Goal: Book appointment/travel/reservation

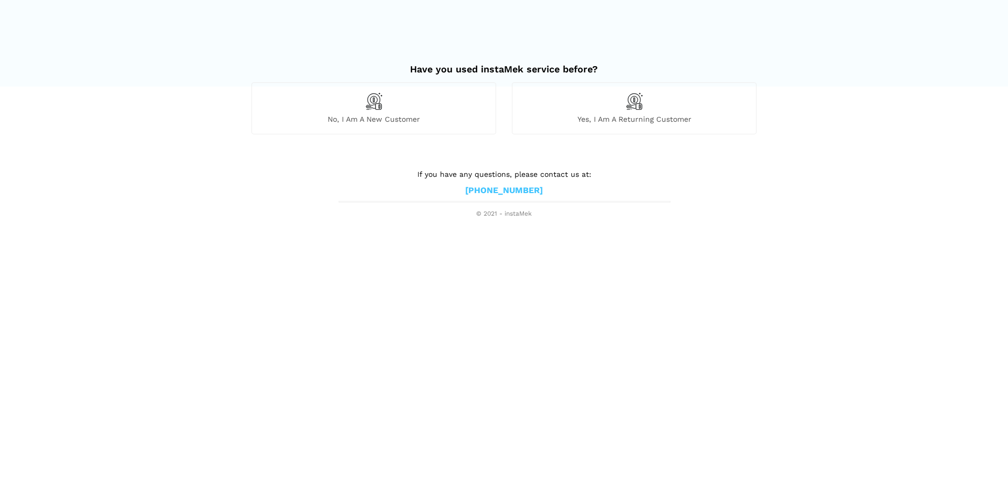
click at [586, 113] on div "Yes, I am a returning customer" at bounding box center [634, 107] width 245 height 51
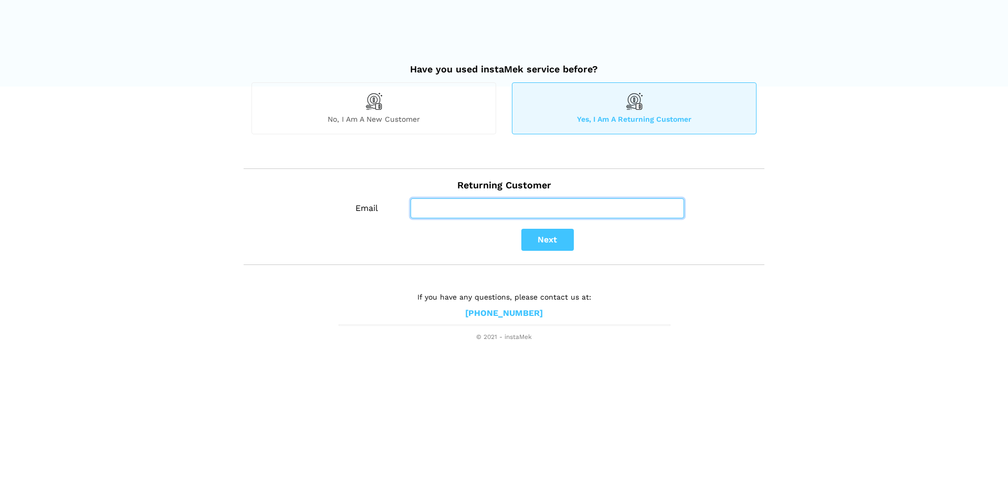
click at [432, 214] on input "Email" at bounding box center [548, 208] width 274 height 20
type input "[PERSON_NAME][EMAIL_ADDRESS][DOMAIN_NAME]"
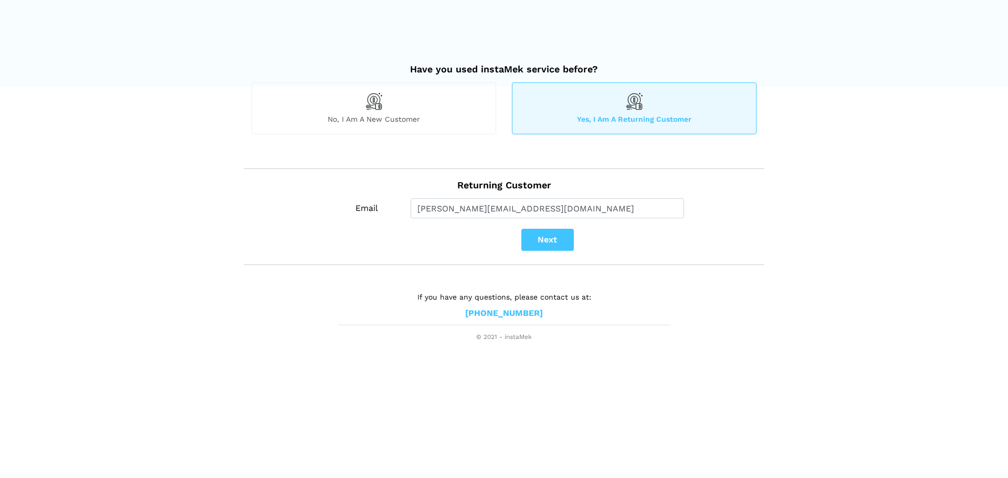
click at [575, 243] on div "Next" at bounding box center [547, 240] width 418 height 22
click at [548, 239] on button "Next" at bounding box center [547, 240] width 53 height 22
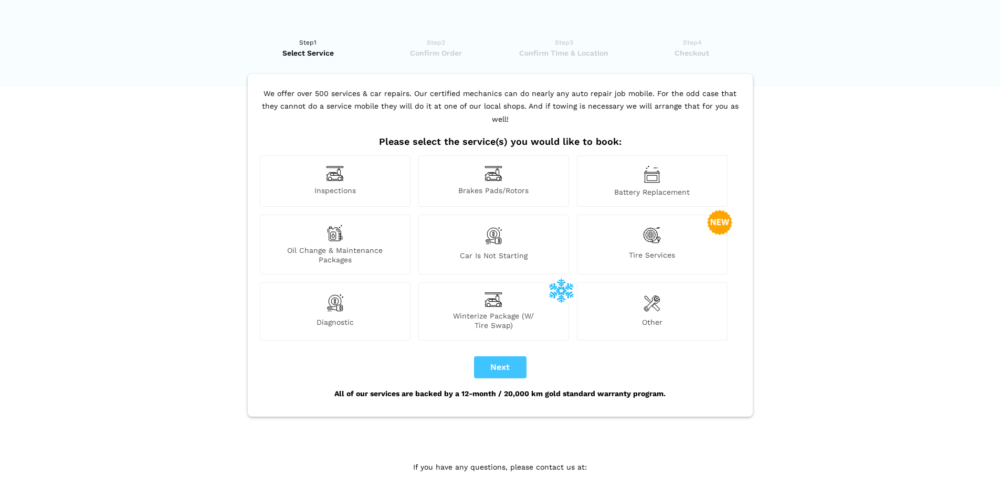
click at [324, 227] on div "Oil Change & Maintenance Packages" at bounding box center [335, 245] width 151 height 60
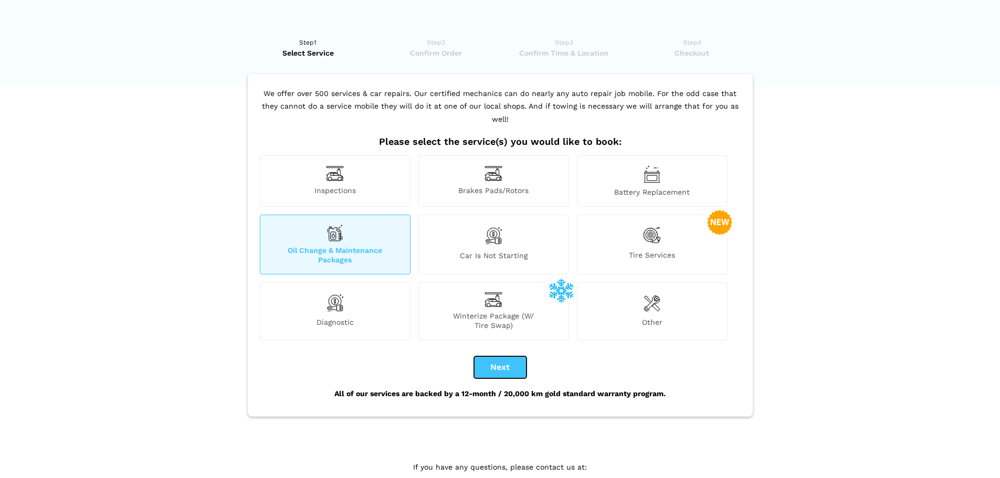
click at [498, 356] on button "Next" at bounding box center [500, 367] width 53 height 22
checkbox input "true"
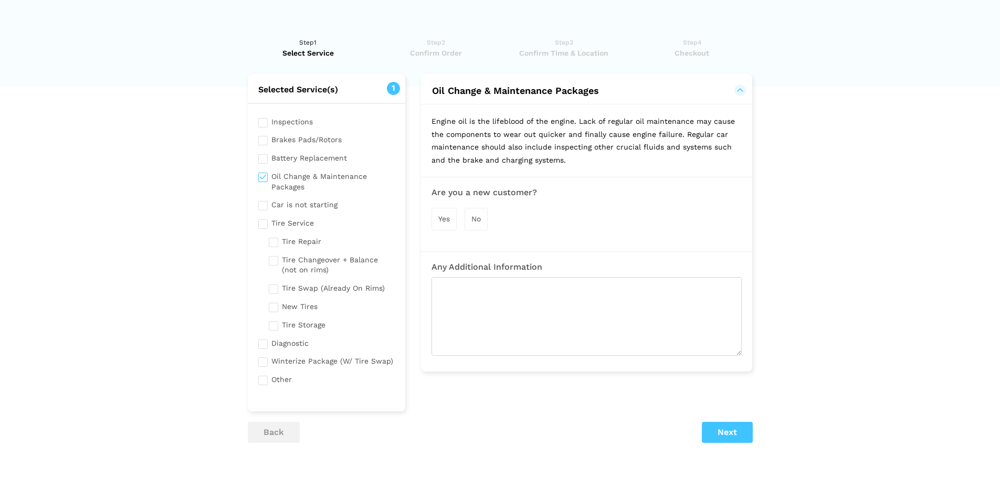
click at [480, 218] on span "No" at bounding box center [475, 219] width 9 height 8
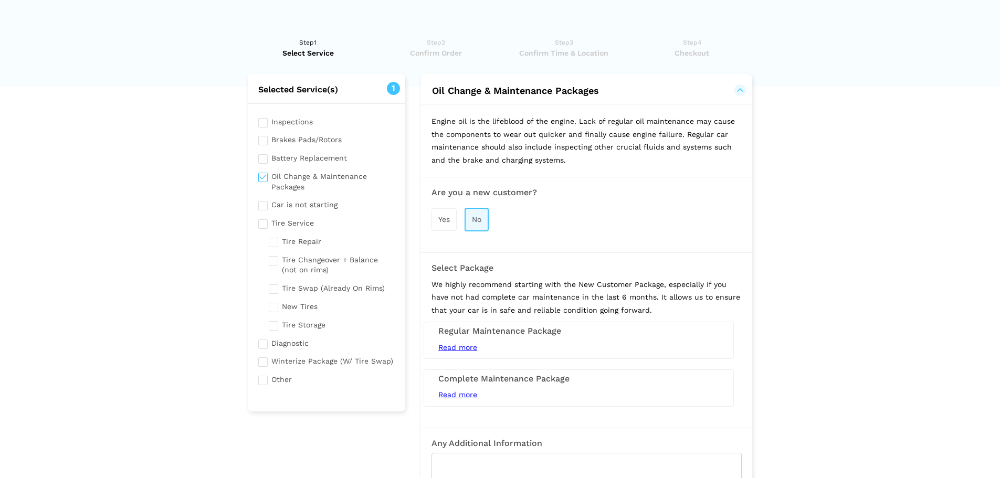
click at [469, 344] on span "Read more" at bounding box center [457, 347] width 39 height 8
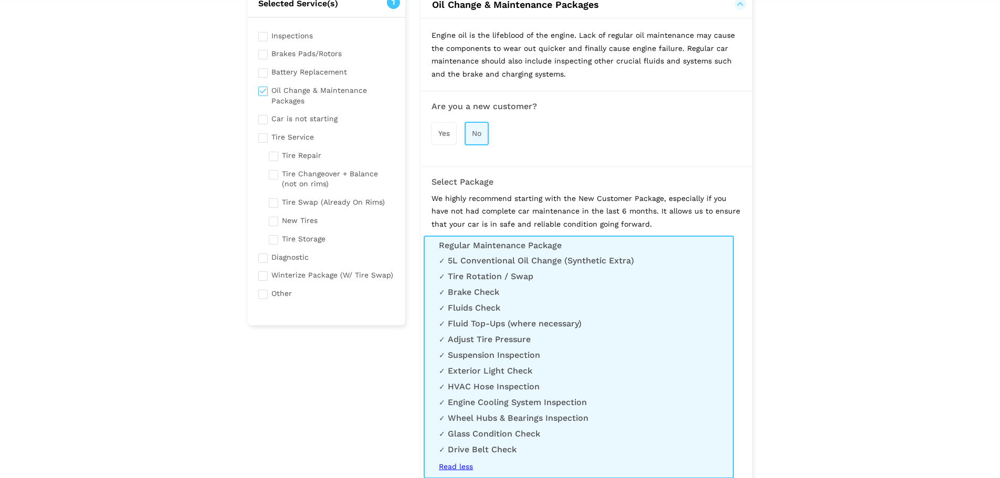
scroll to position [105, 0]
